Goal: Information Seeking & Learning: Learn about a topic

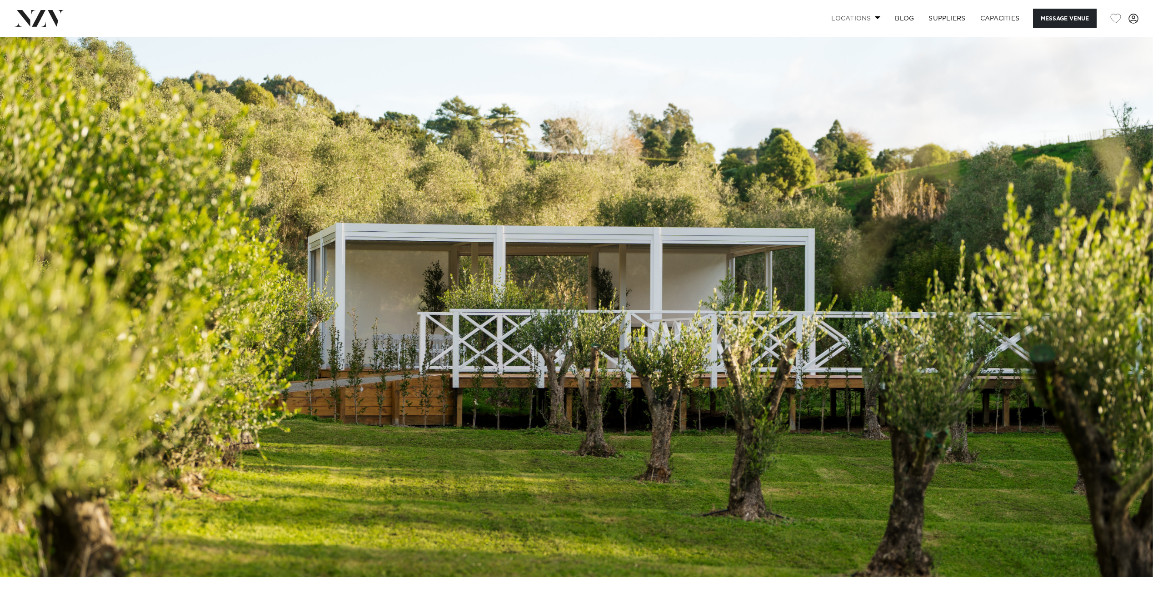
click at [854, 19] on link "Locations" at bounding box center [856, 19] width 64 height 20
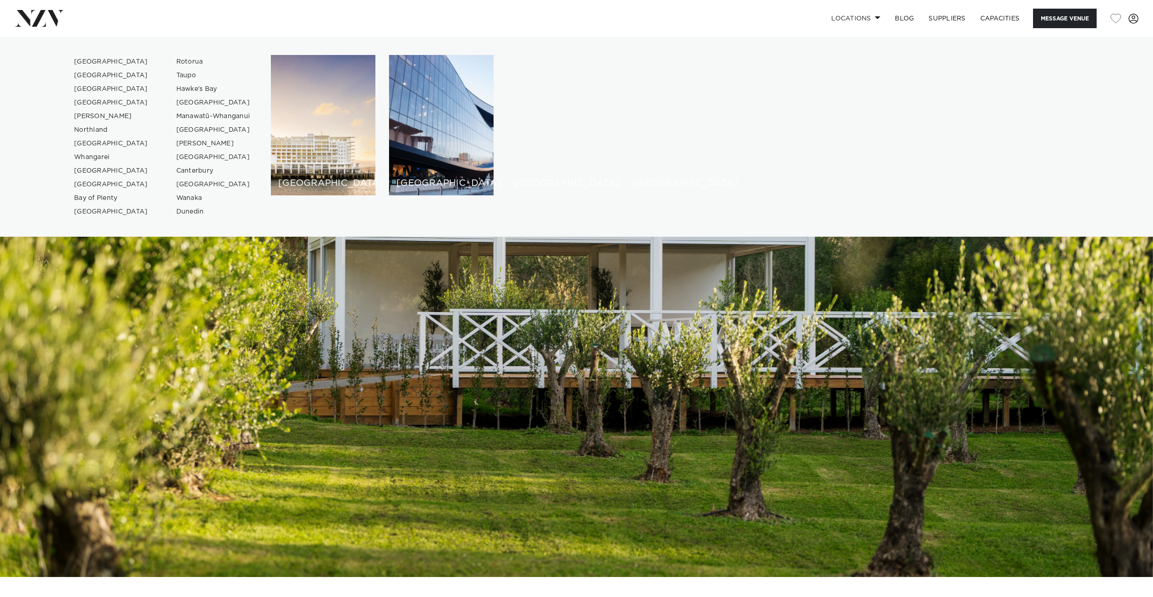
click at [652, 367] on img at bounding box center [576, 307] width 1153 height 541
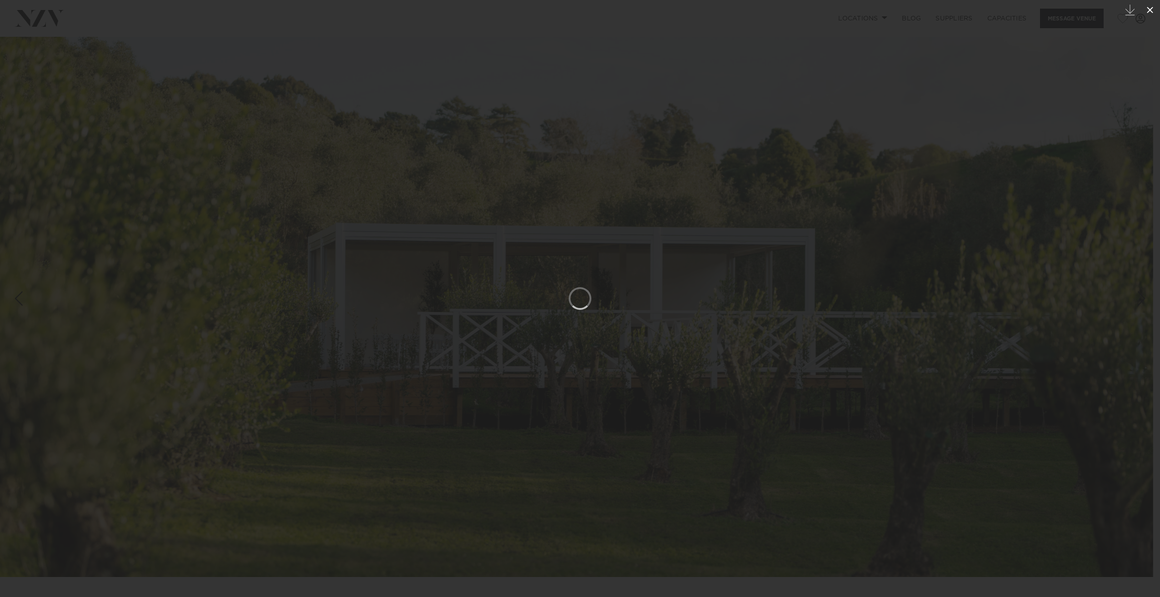
click at [1153, 9] on icon at bounding box center [1150, 10] width 11 height 11
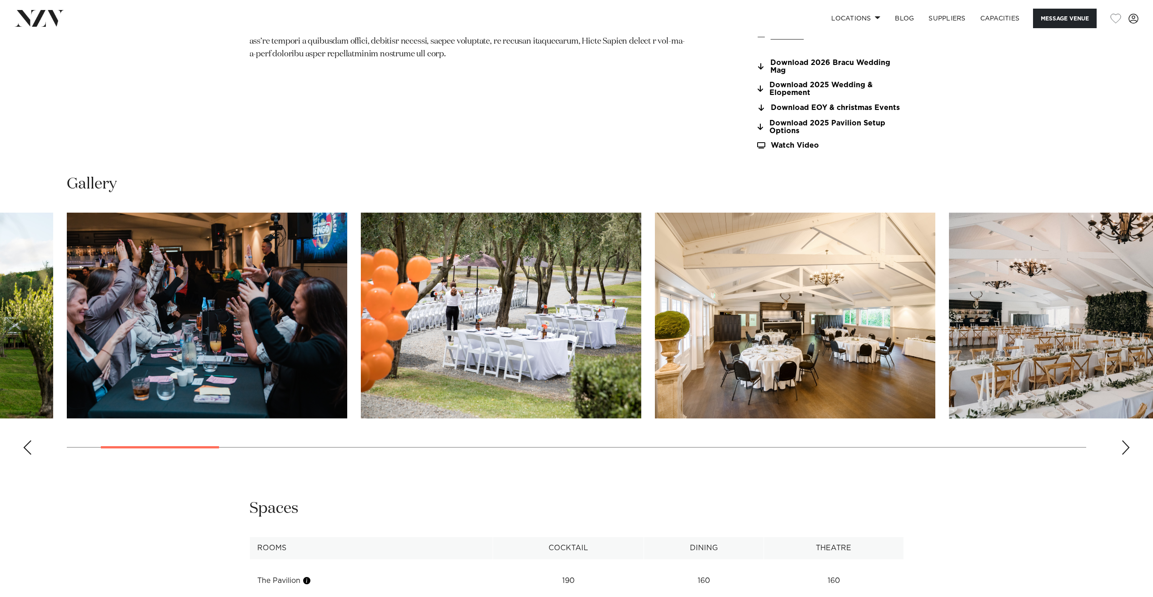
scroll to position [1039, 0]
click at [1128, 448] on div "Next slide" at bounding box center [1126, 447] width 9 height 15
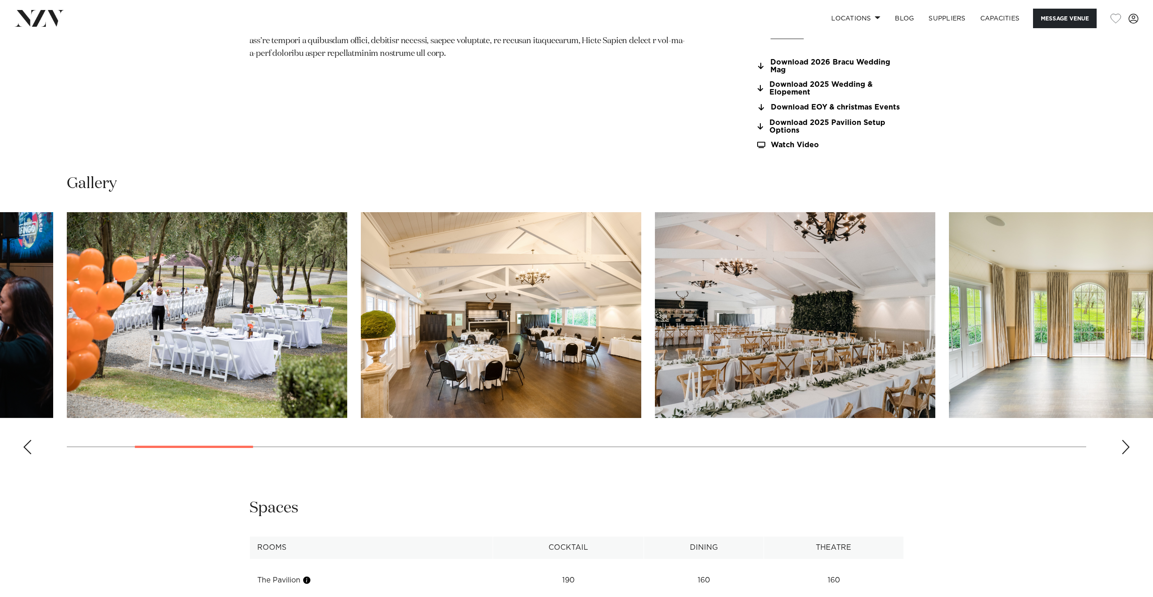
click at [1127, 446] on div "Next slide" at bounding box center [1126, 447] width 9 height 15
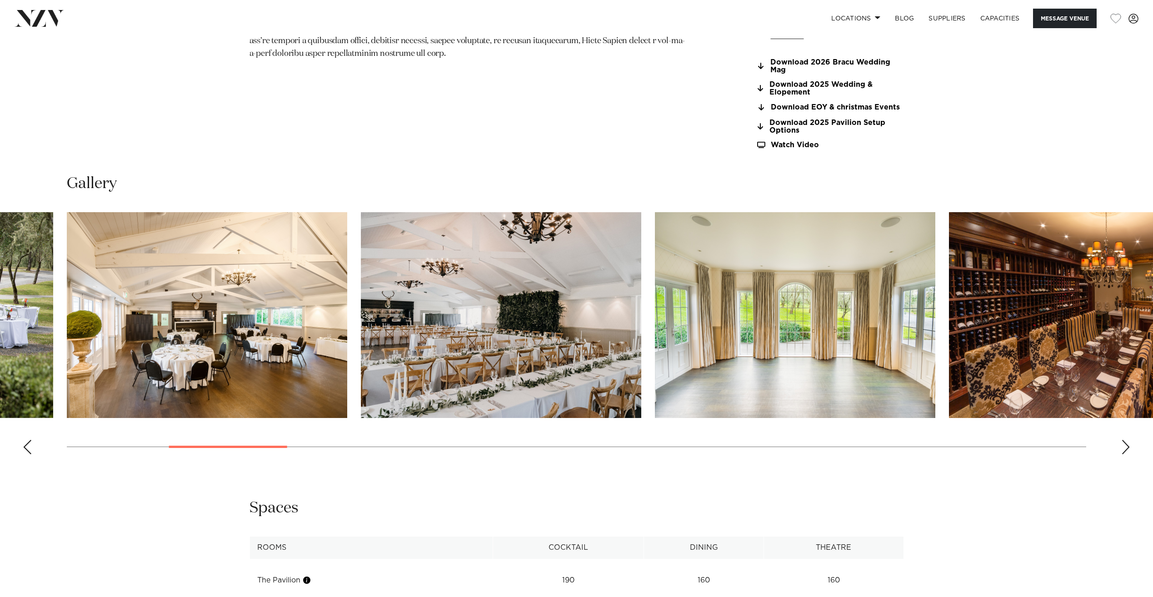
click at [1127, 446] on div "Next slide" at bounding box center [1126, 447] width 9 height 15
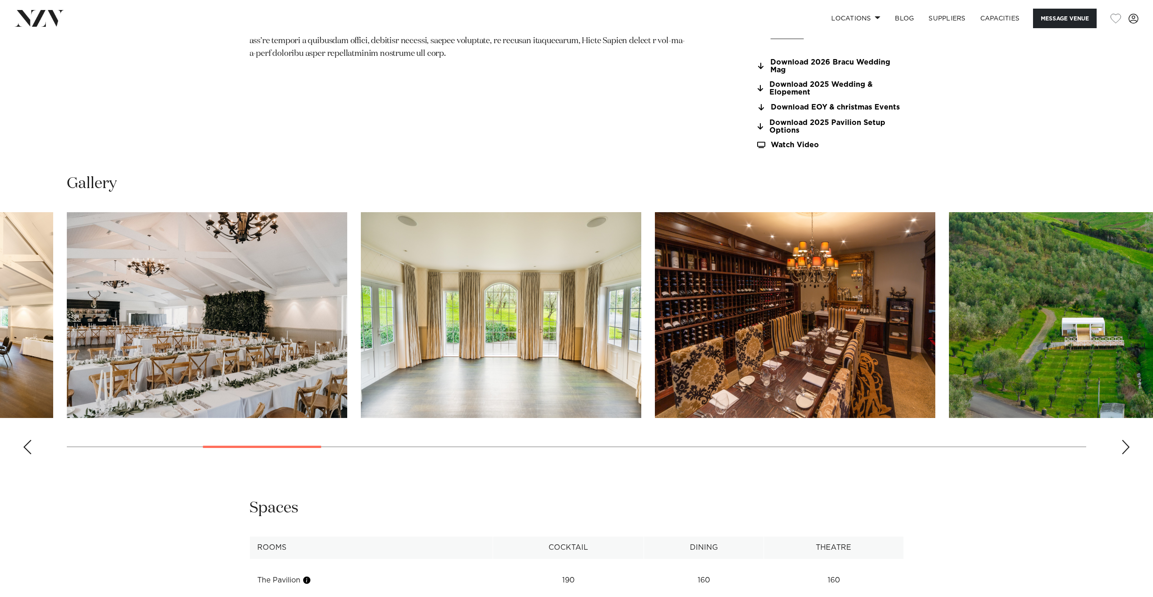
click at [1127, 446] on div "Next slide" at bounding box center [1126, 447] width 9 height 15
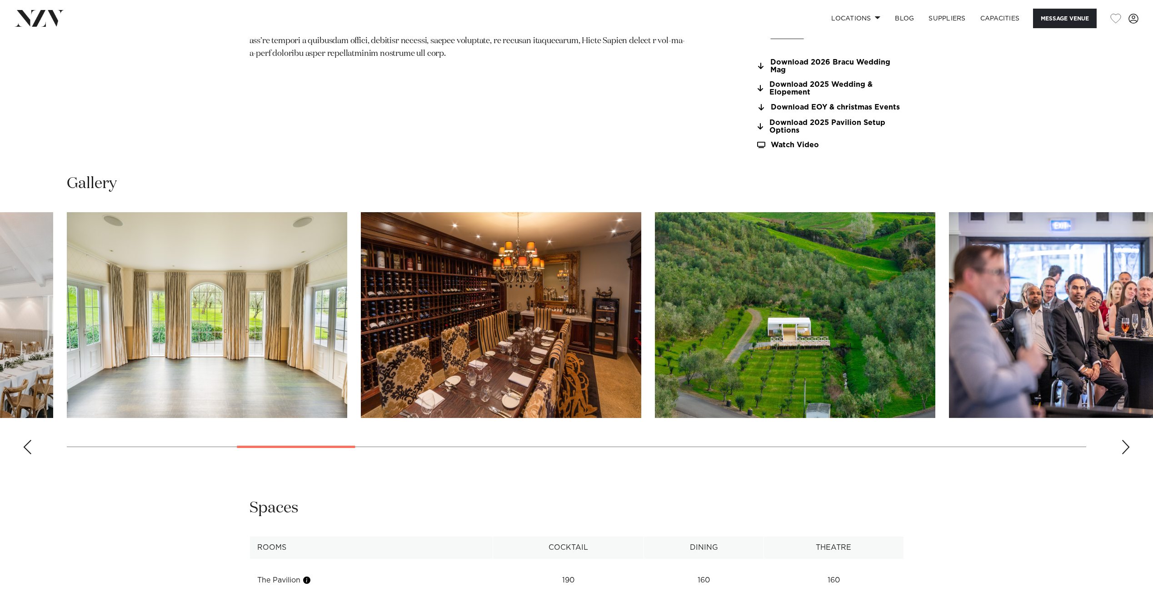
click at [1127, 446] on div "Next slide" at bounding box center [1126, 447] width 9 height 15
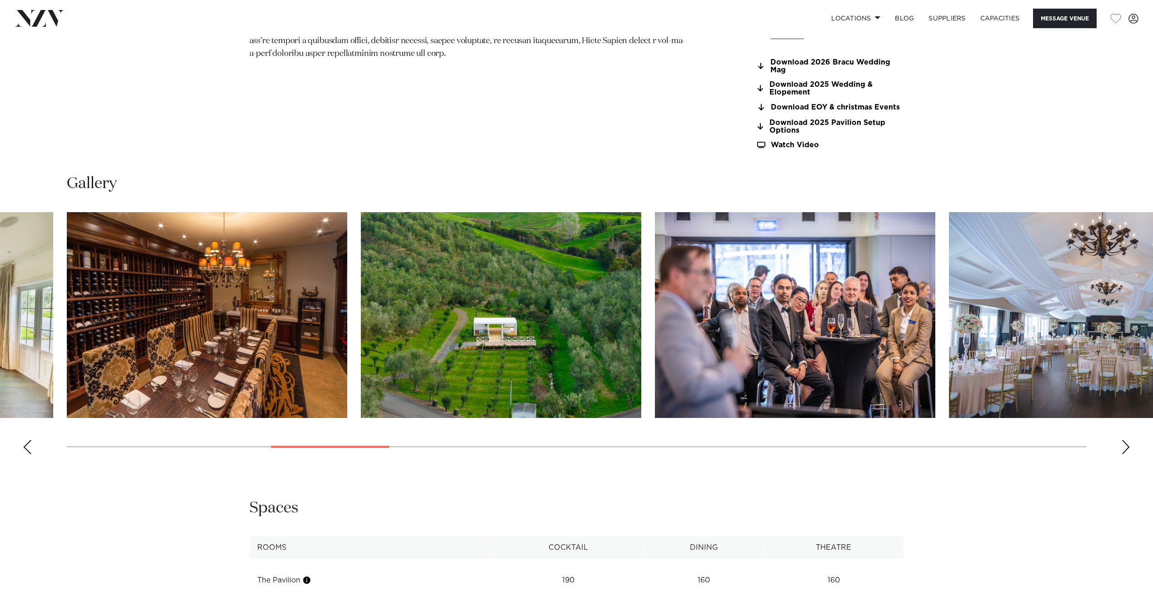
click at [1127, 446] on div "Next slide" at bounding box center [1126, 447] width 9 height 15
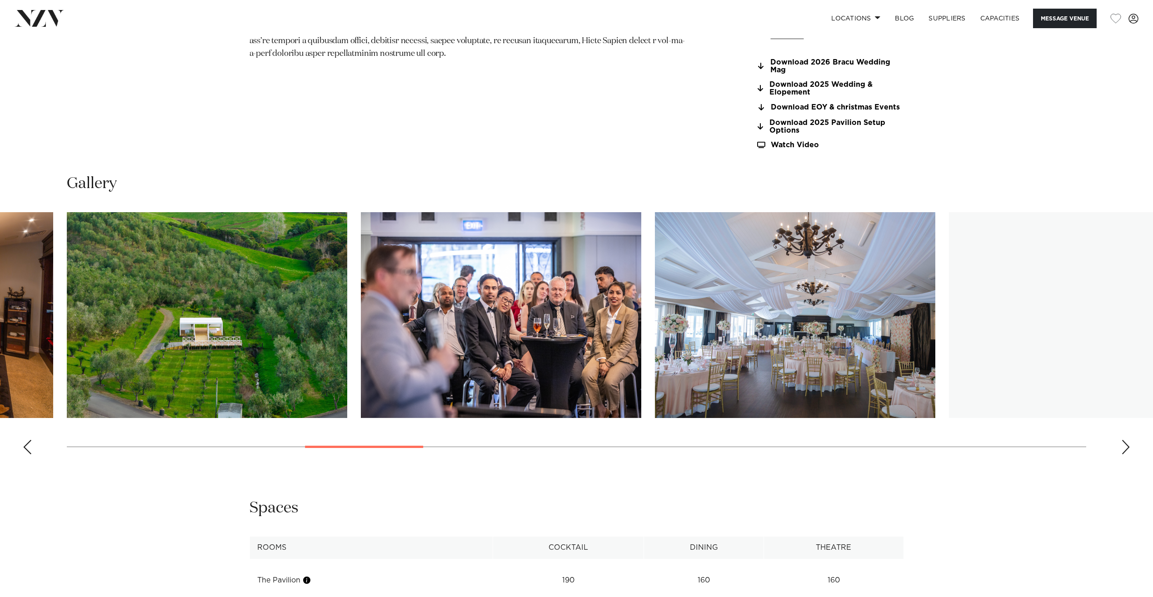
click at [1127, 446] on div "Next slide" at bounding box center [1126, 447] width 9 height 15
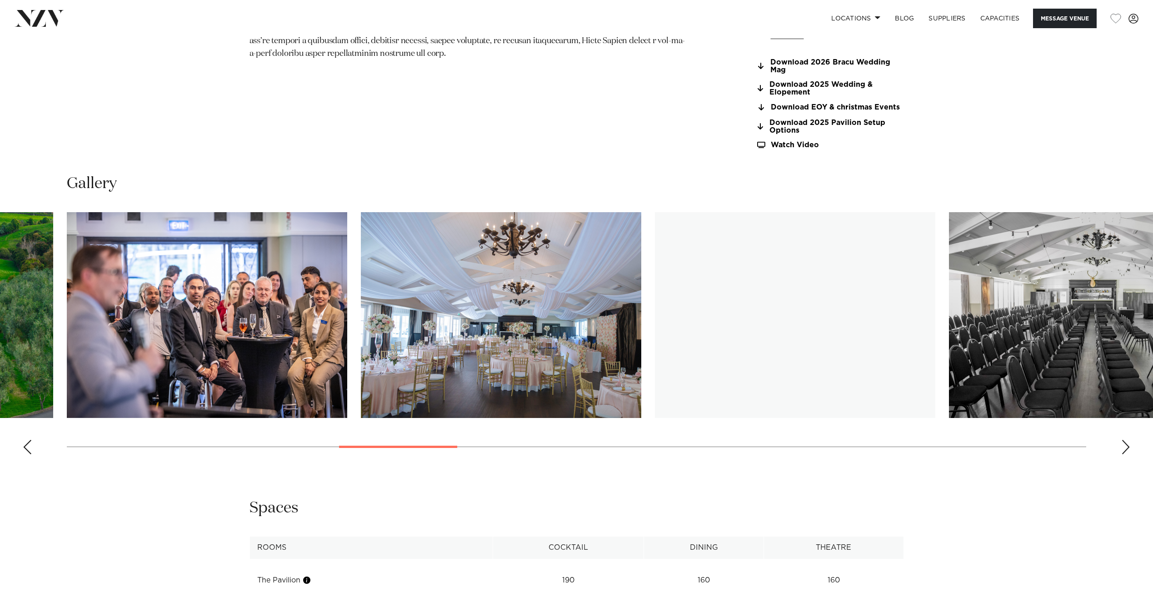
click at [1127, 446] on div "Next slide" at bounding box center [1126, 447] width 9 height 15
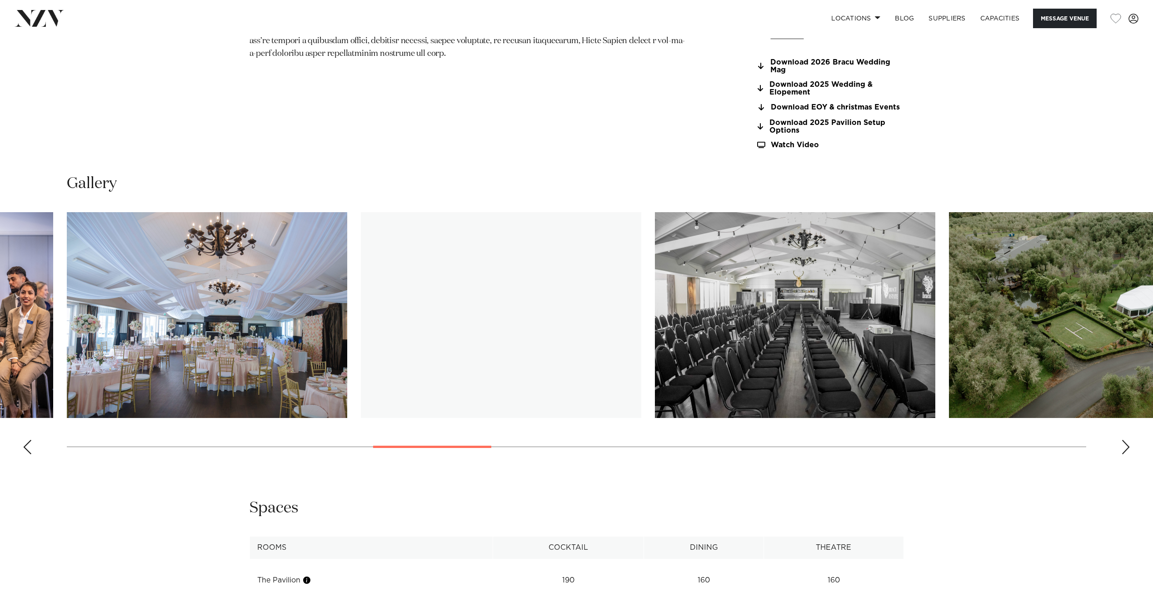
click at [1127, 446] on div "Next slide" at bounding box center [1126, 447] width 9 height 15
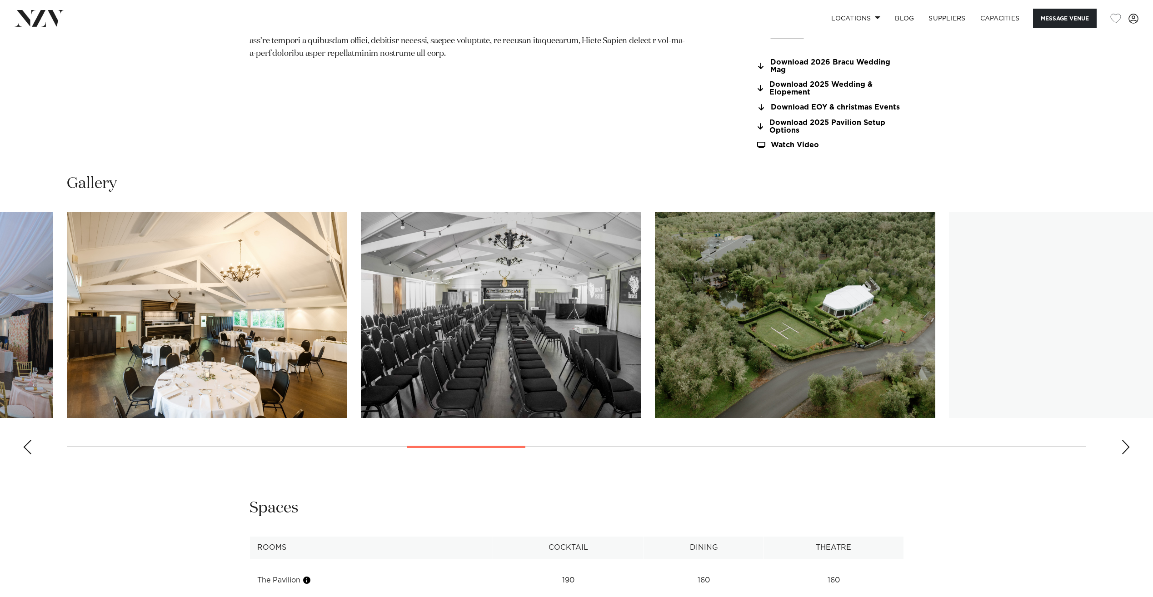
click at [1127, 446] on div "Next slide" at bounding box center [1126, 447] width 9 height 15
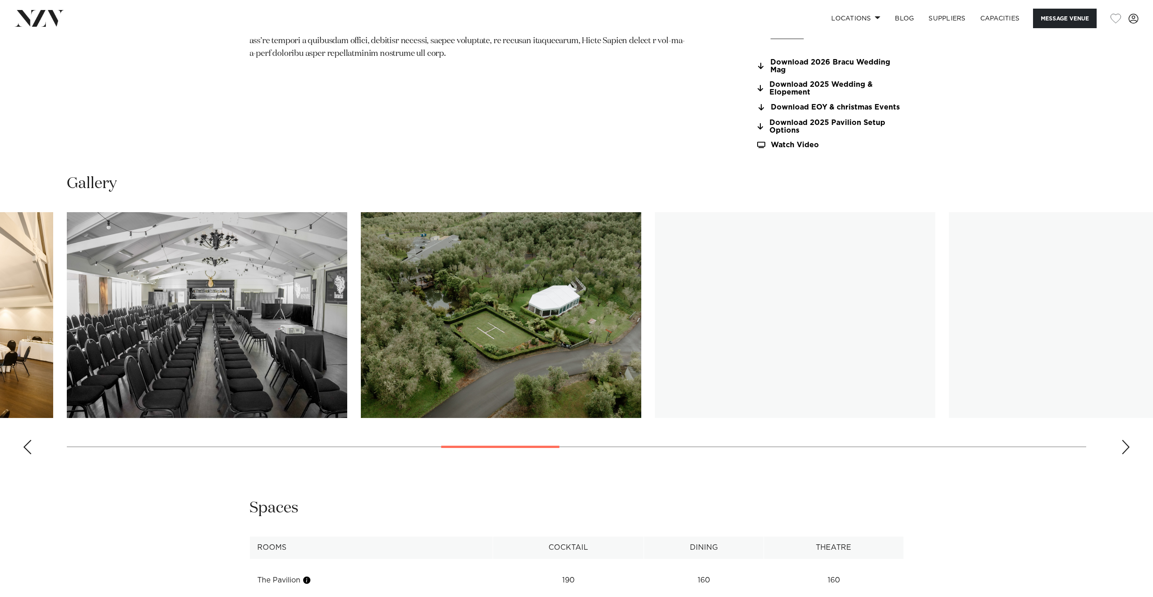
click at [1127, 446] on div "Next slide" at bounding box center [1126, 447] width 9 height 15
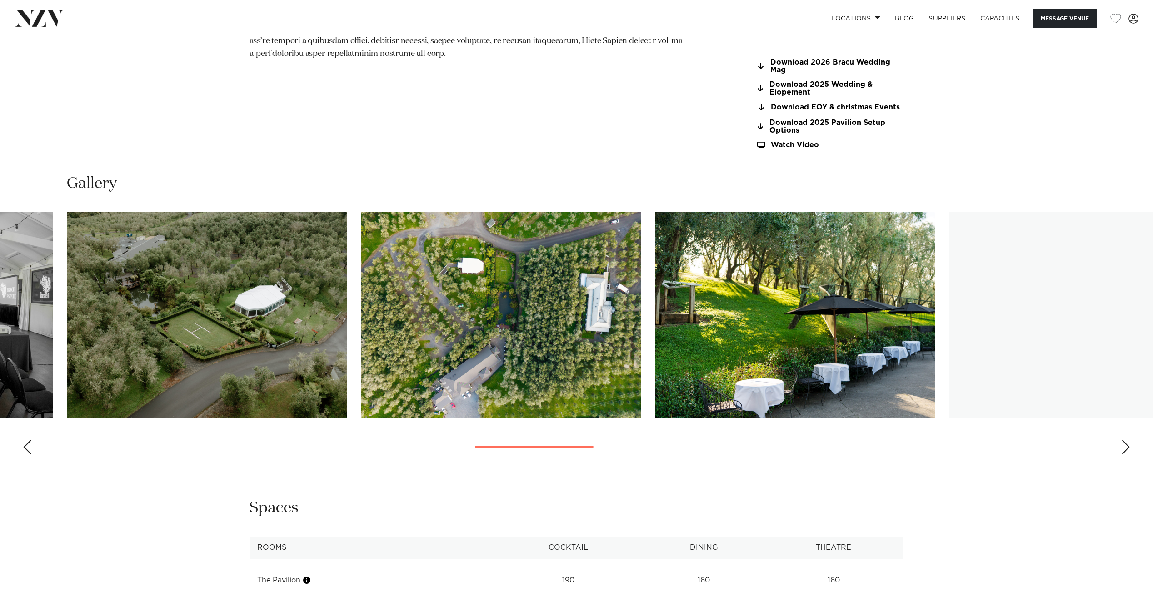
click at [1127, 446] on div "Next slide" at bounding box center [1126, 447] width 9 height 15
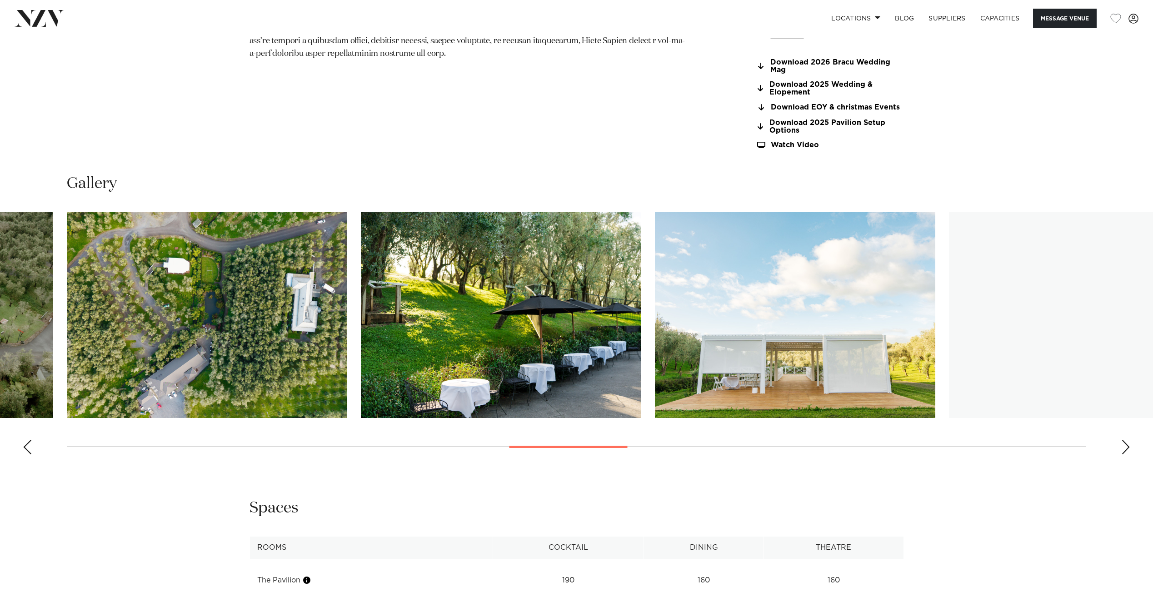
click at [1127, 446] on div "Next slide" at bounding box center [1126, 447] width 9 height 15
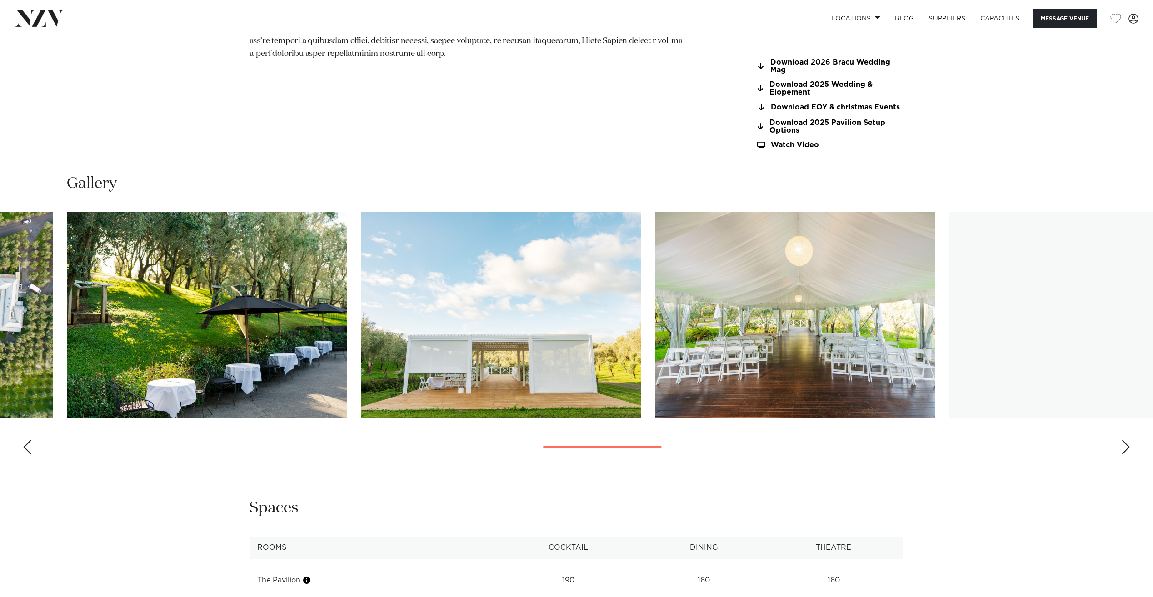
click at [1127, 446] on div "Next slide" at bounding box center [1126, 447] width 9 height 15
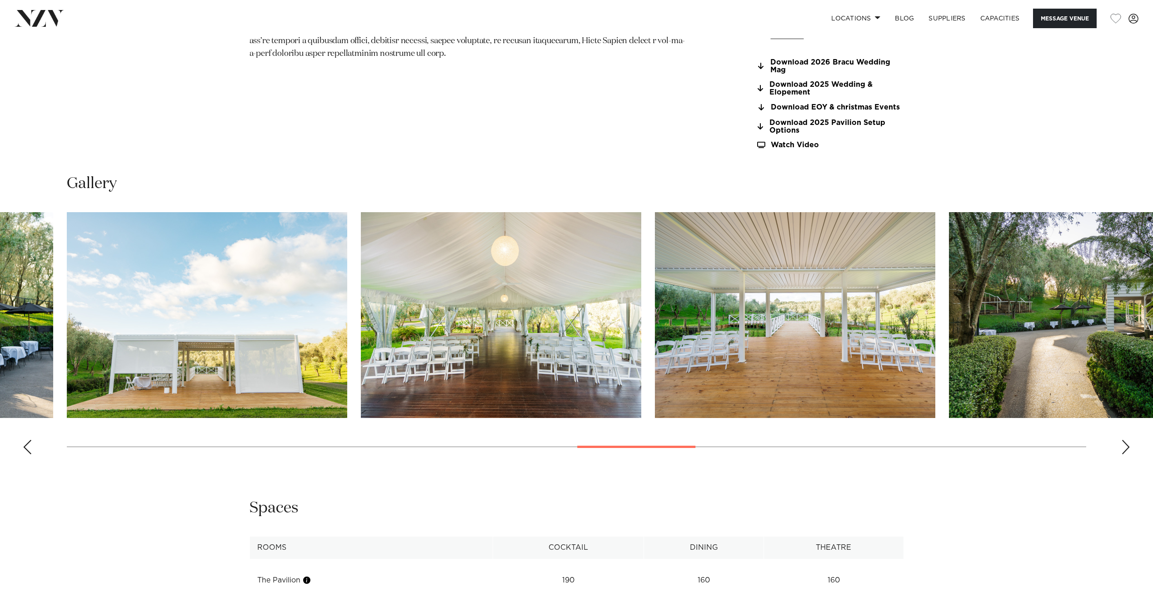
click at [1127, 447] on div "Next slide" at bounding box center [1126, 447] width 9 height 15
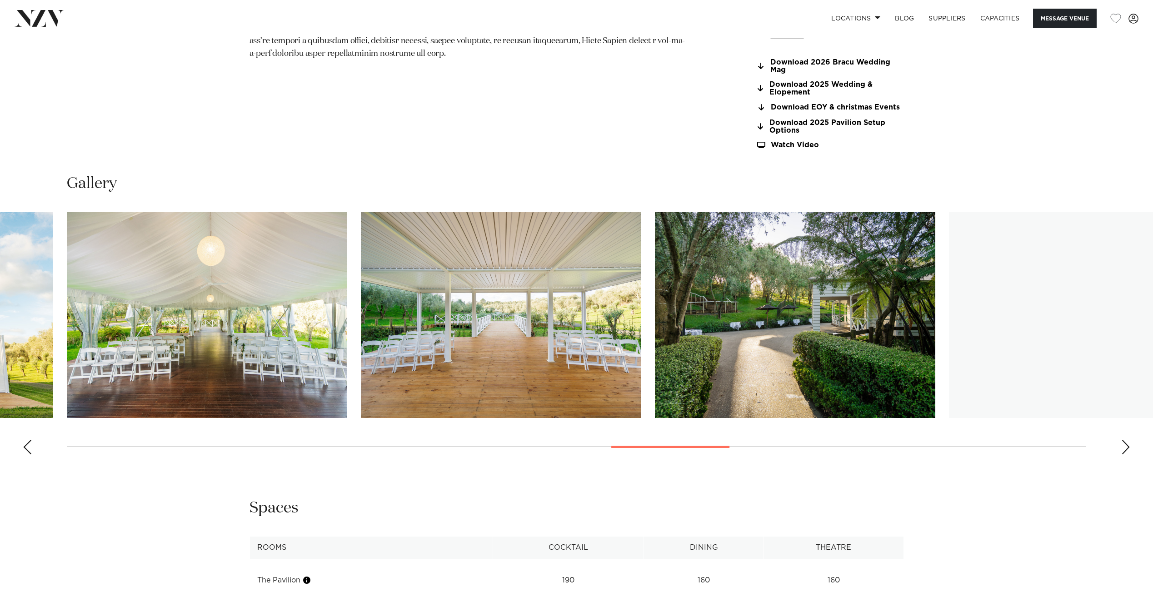
click at [1123, 448] on div "Next slide" at bounding box center [1126, 447] width 9 height 15
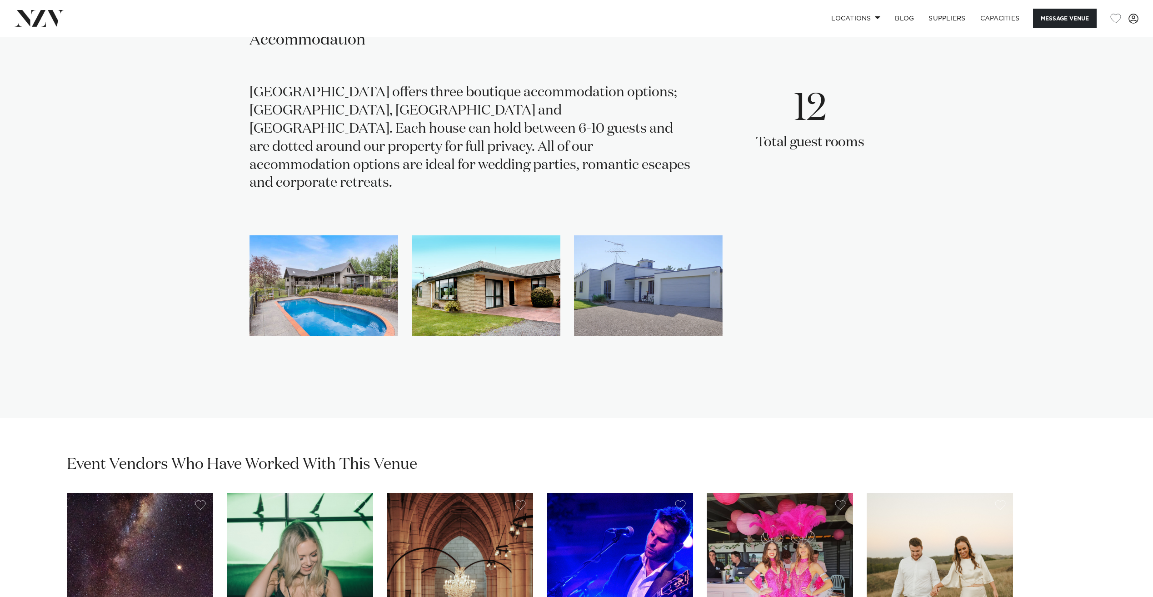
scroll to position [2141, 0]
click at [754, 258] on div at bounding box center [577, 286] width 655 height 100
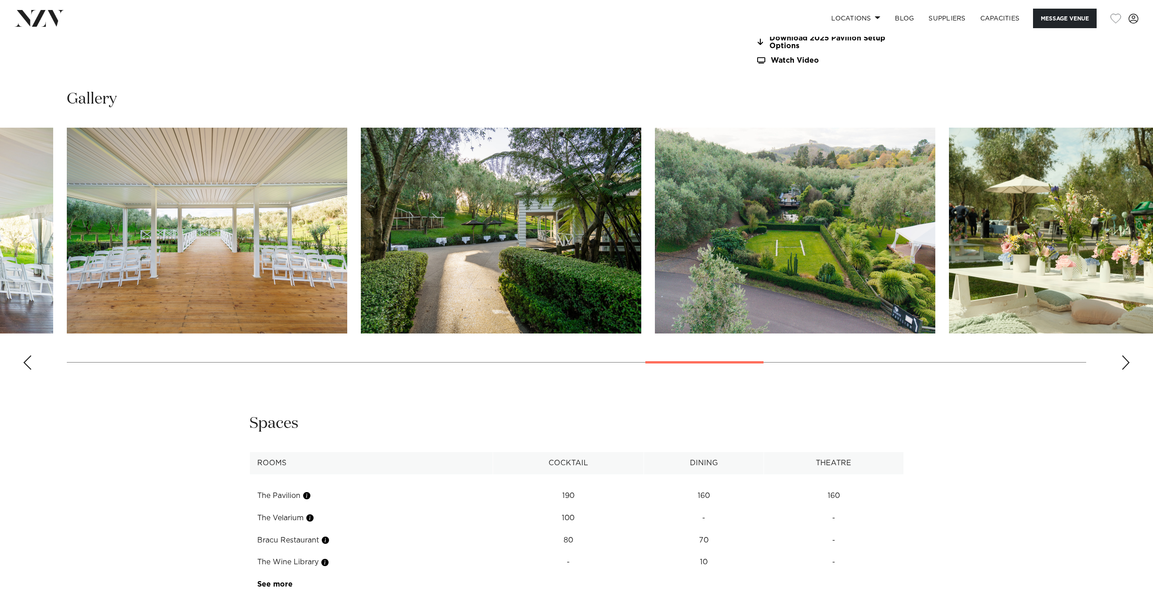
scroll to position [1123, 0]
click at [1127, 363] on div "Next slide" at bounding box center [1126, 363] width 9 height 15
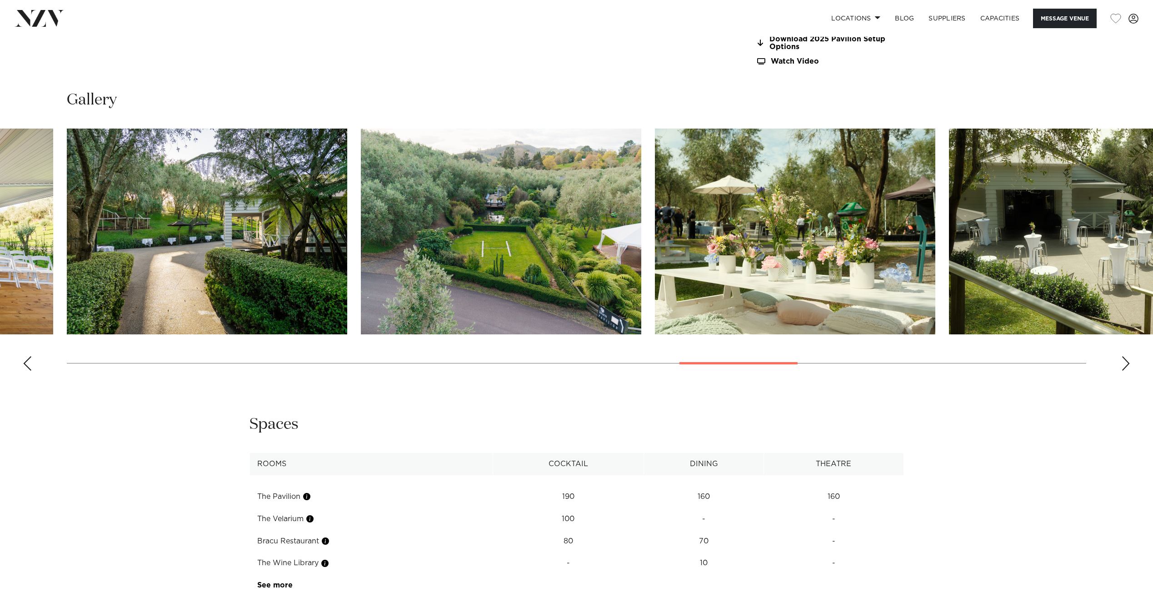
click at [1127, 363] on div "Next slide" at bounding box center [1126, 363] width 9 height 15
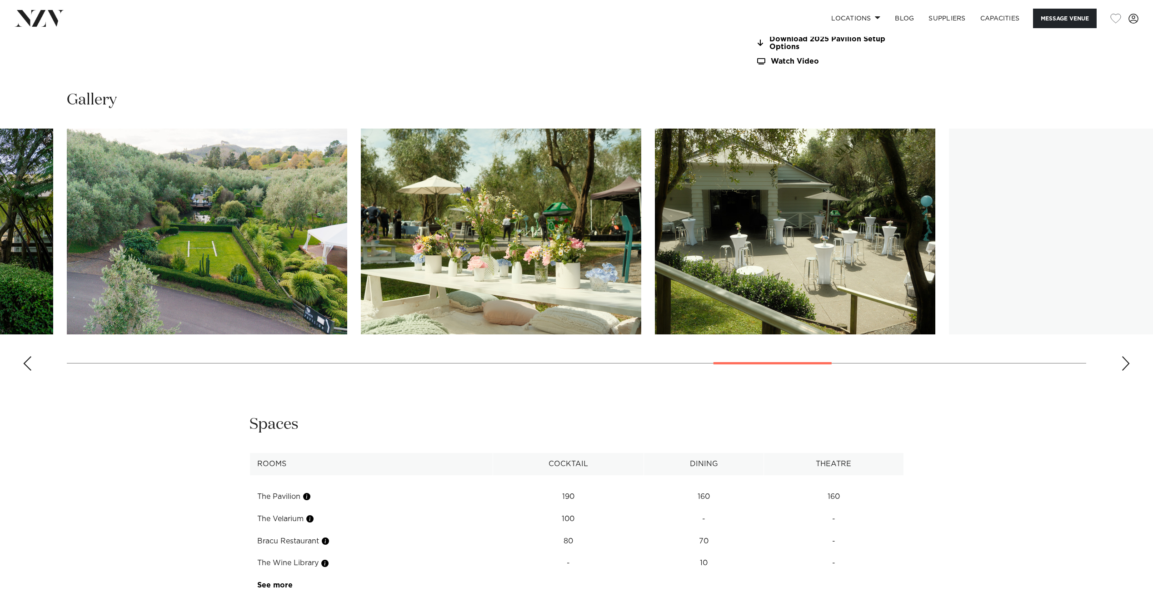
click at [1127, 363] on div "Next slide" at bounding box center [1126, 363] width 9 height 15
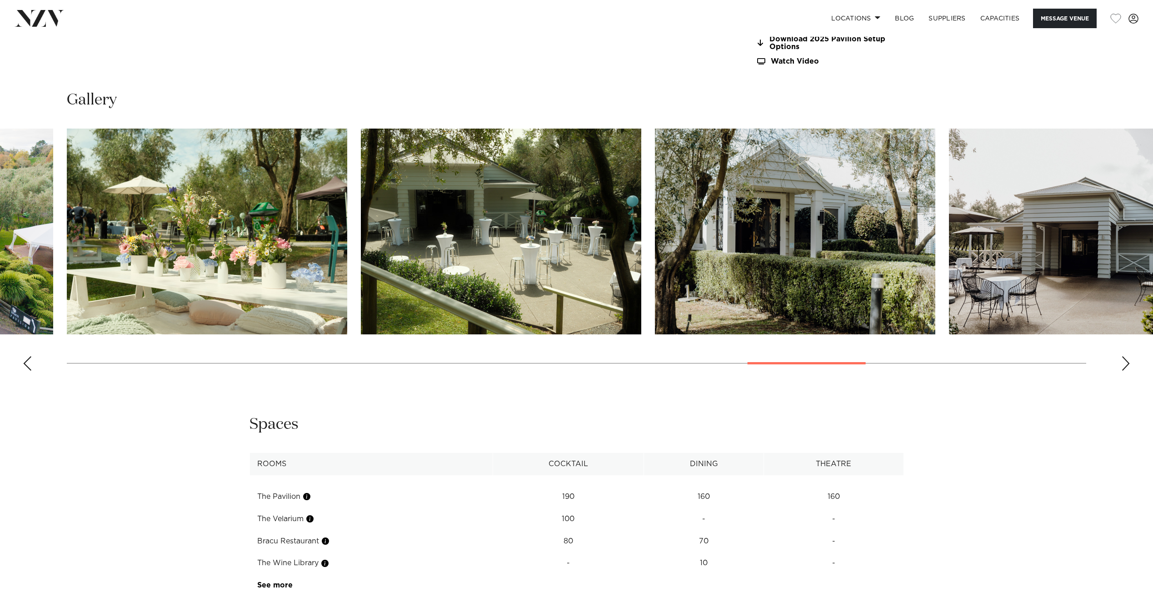
click at [1127, 363] on div "Next slide" at bounding box center [1126, 363] width 9 height 15
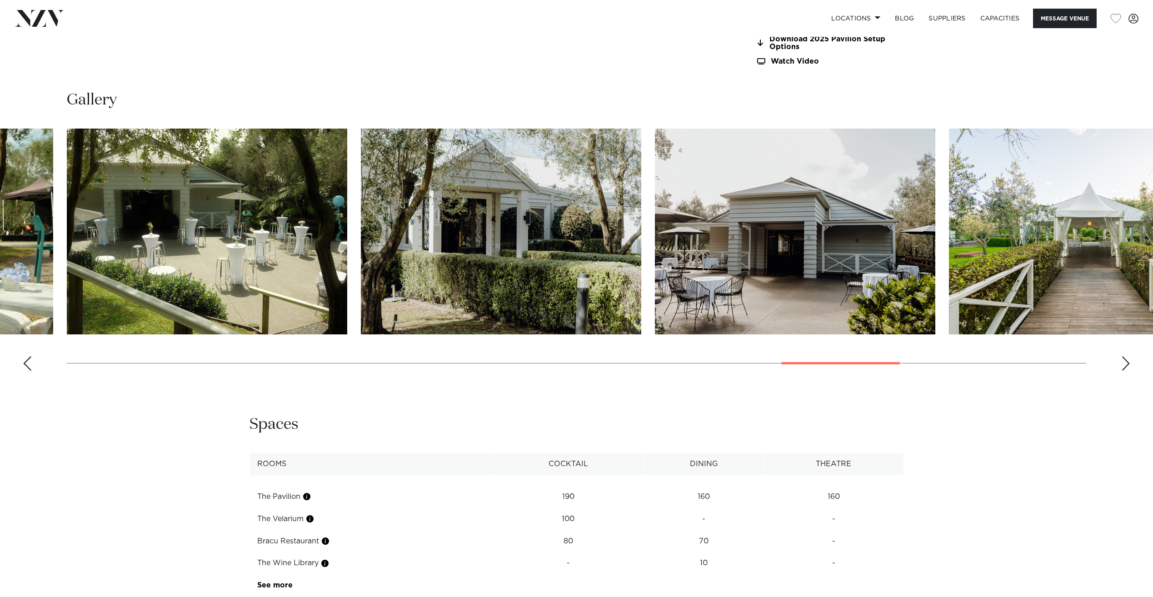
click at [1127, 363] on div "Next slide" at bounding box center [1126, 363] width 9 height 15
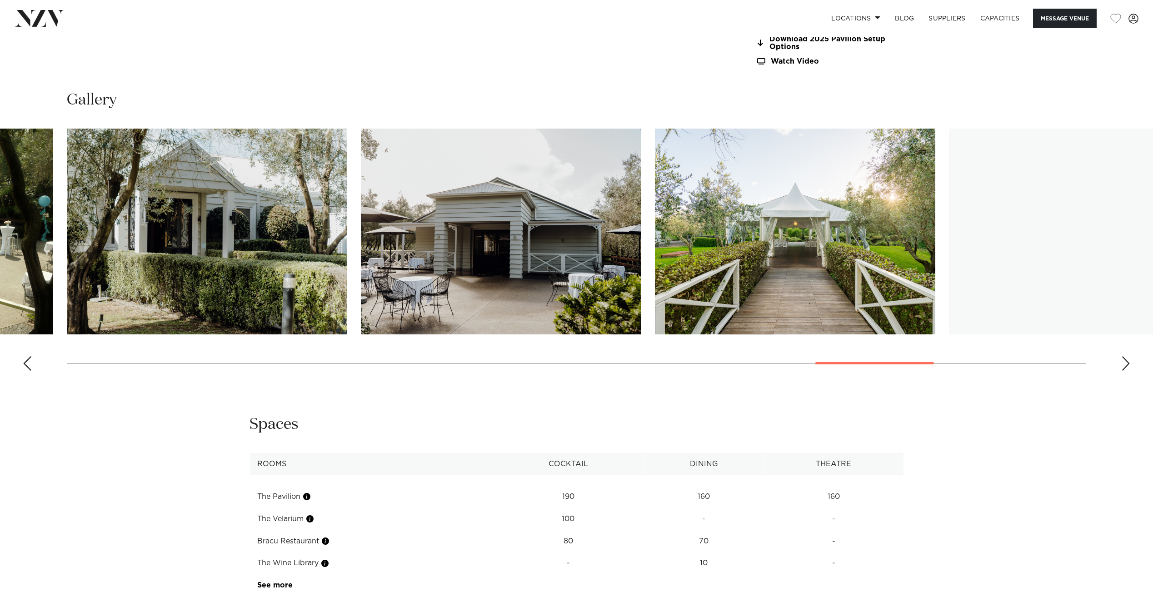
click at [1127, 363] on div "Next slide" at bounding box center [1126, 363] width 9 height 15
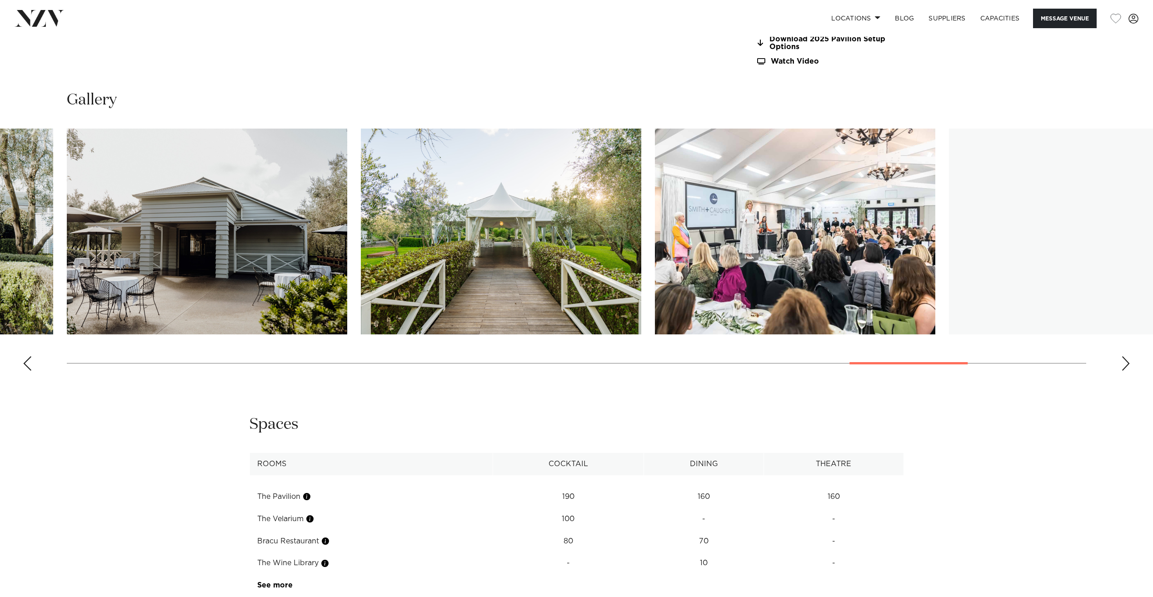
click at [1127, 363] on div "Next slide" at bounding box center [1126, 363] width 9 height 15
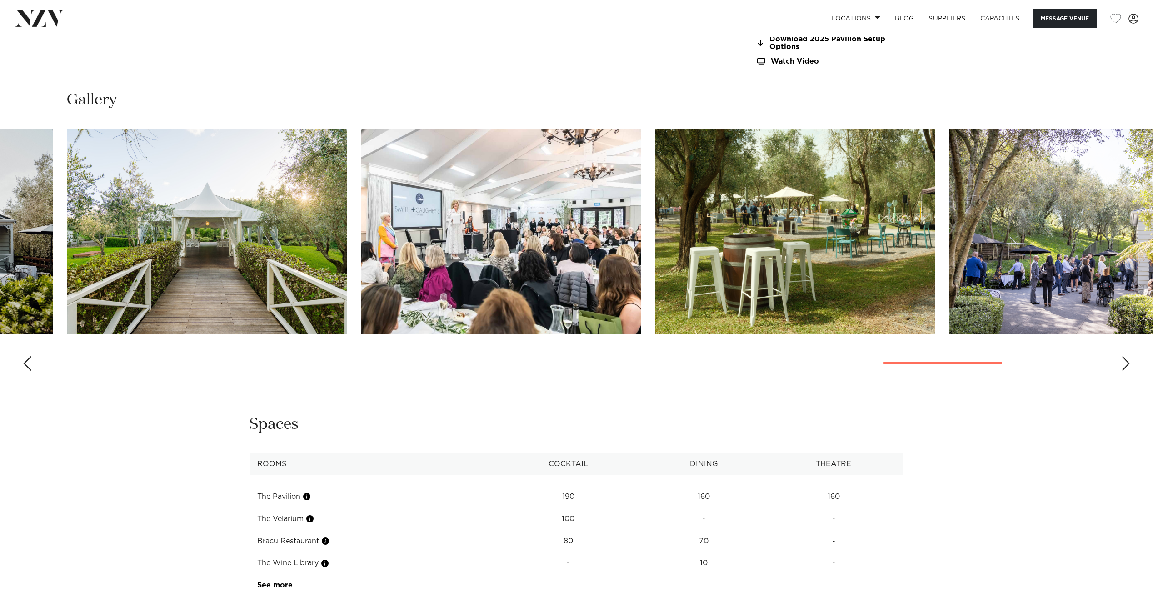
click at [1123, 364] on div "Next slide" at bounding box center [1126, 363] width 9 height 15
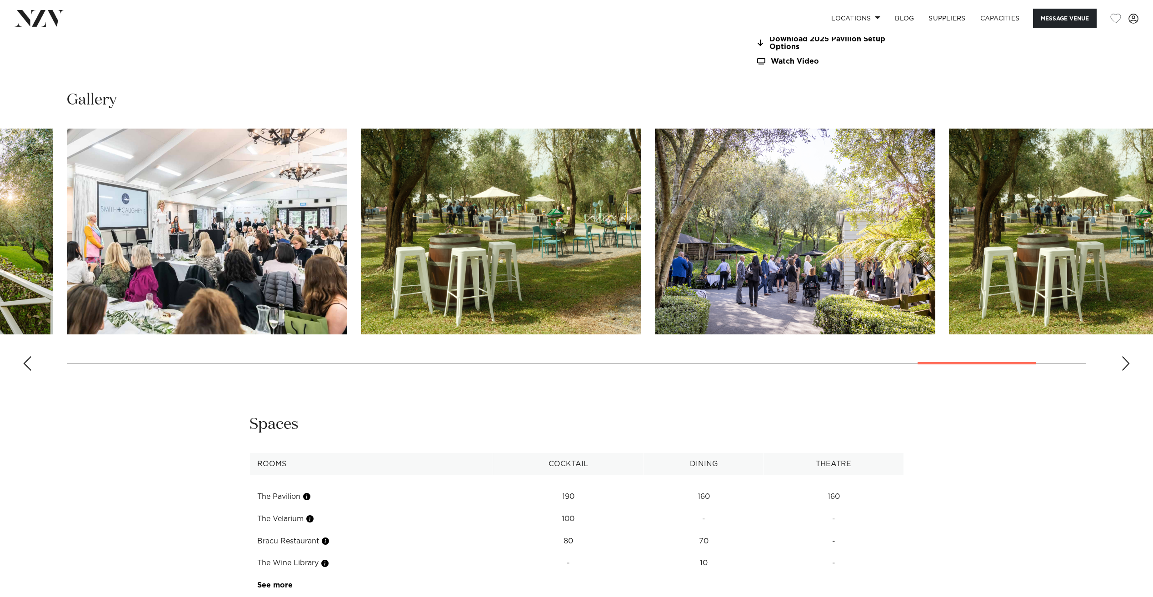
click at [1122, 366] on div "Next slide" at bounding box center [1126, 363] width 9 height 15
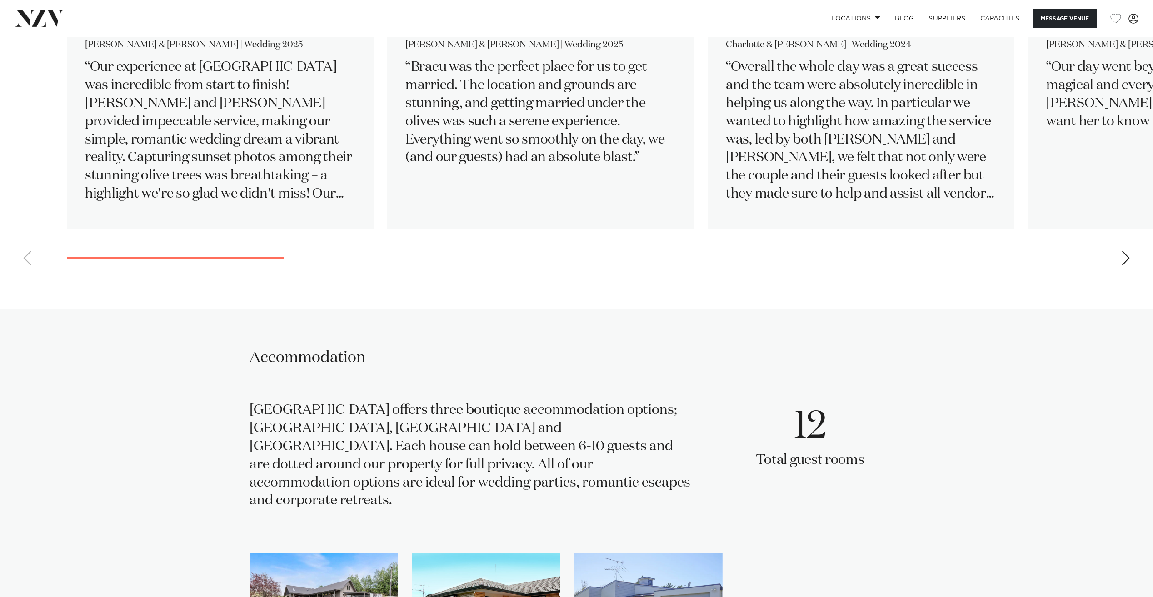
scroll to position [1830, 0]
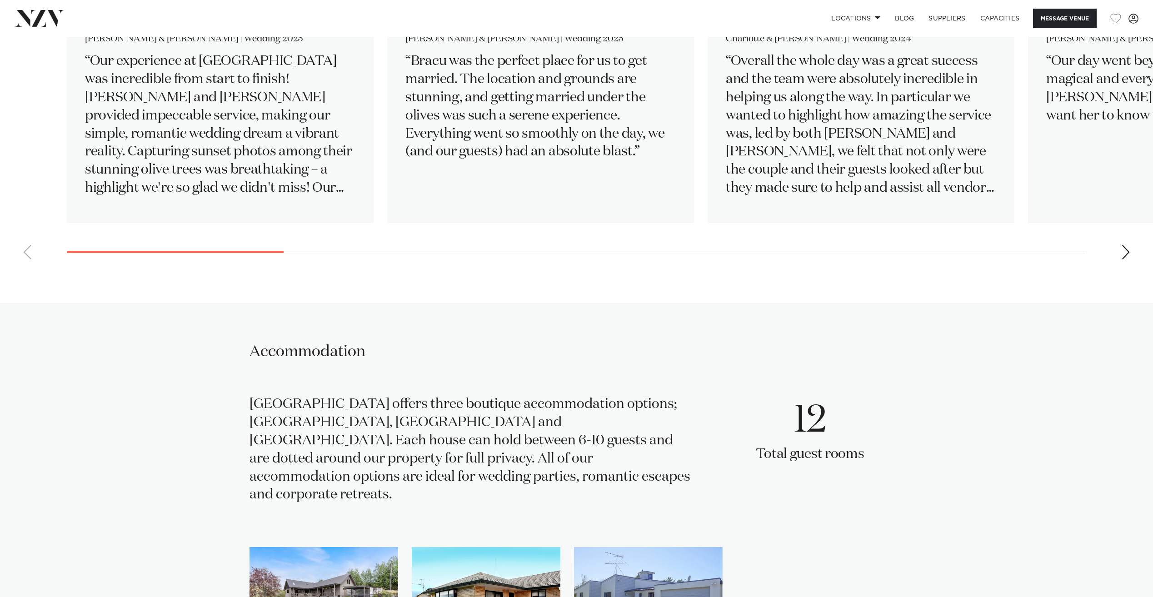
click at [828, 446] on p "12" at bounding box center [810, 421] width 109 height 50
